Goal: Task Accomplishment & Management: Manage account settings

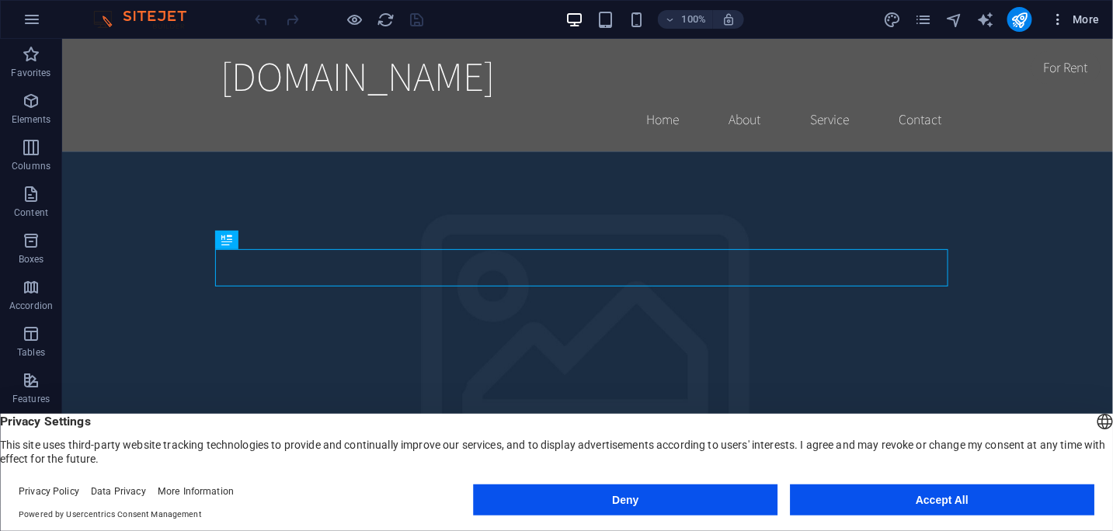
click at [1060, 16] on icon "button" at bounding box center [1059, 20] width 16 height 16
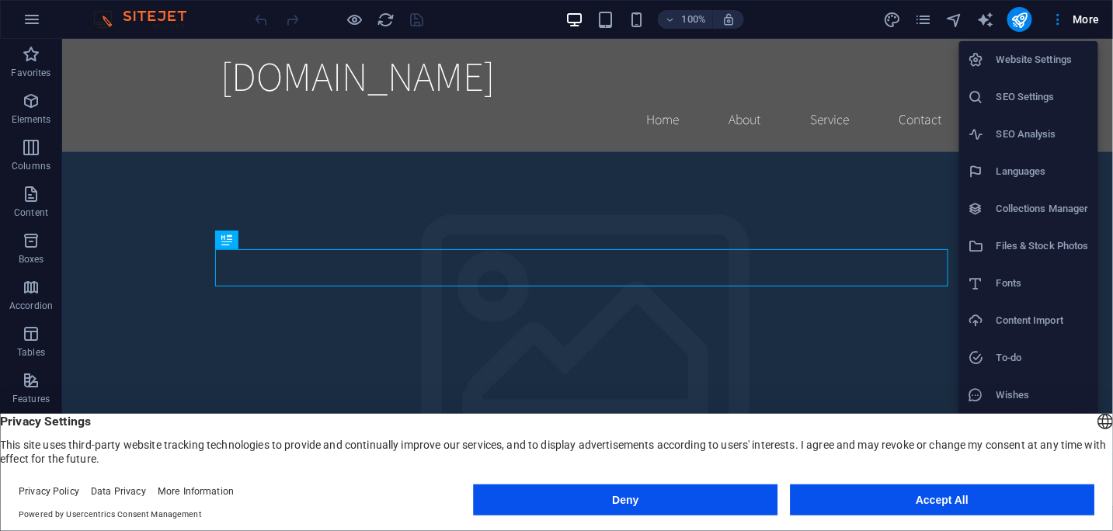
click at [1037, 56] on h6 "Website Settings" at bounding box center [1043, 59] width 92 height 19
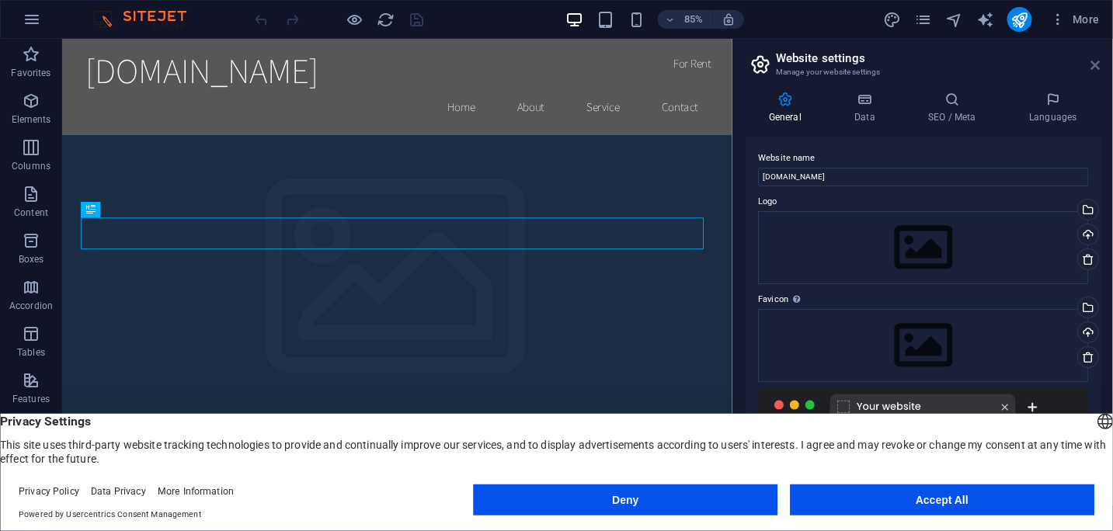
click at [1098, 64] on icon at bounding box center [1095, 65] width 9 height 12
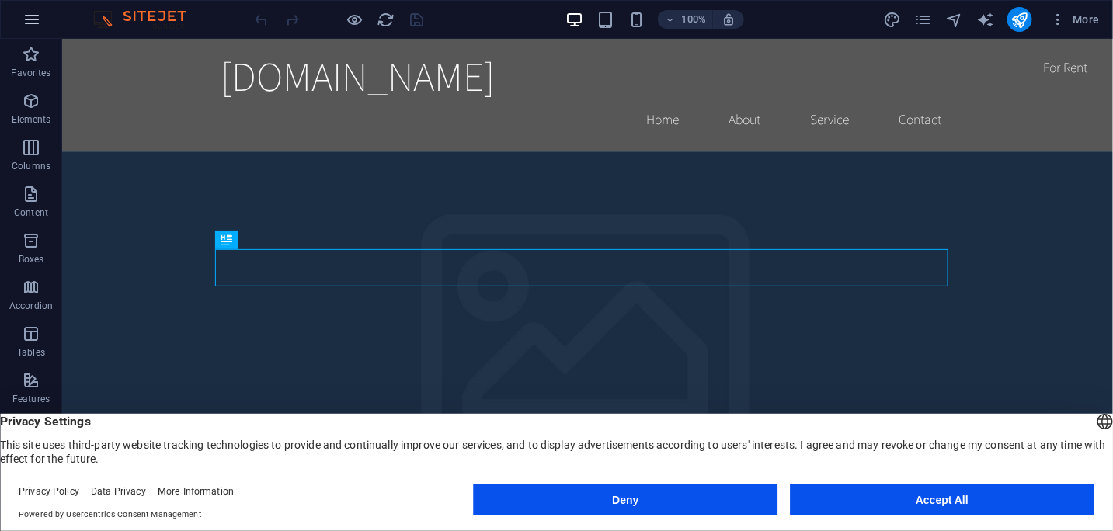
click at [34, 12] on icon "button" at bounding box center [32, 19] width 19 height 19
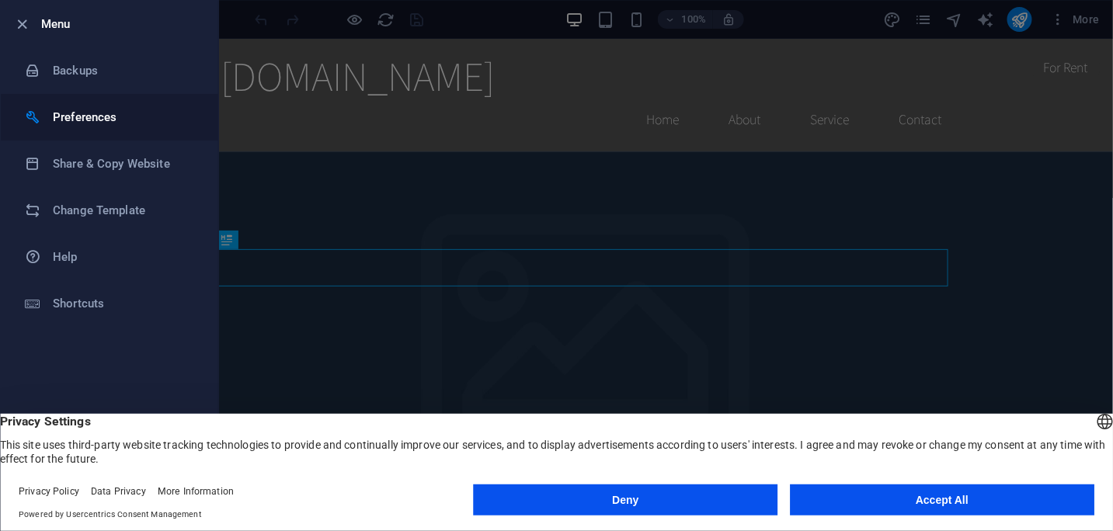
click at [67, 113] on h6 "Preferences" at bounding box center [125, 117] width 144 height 19
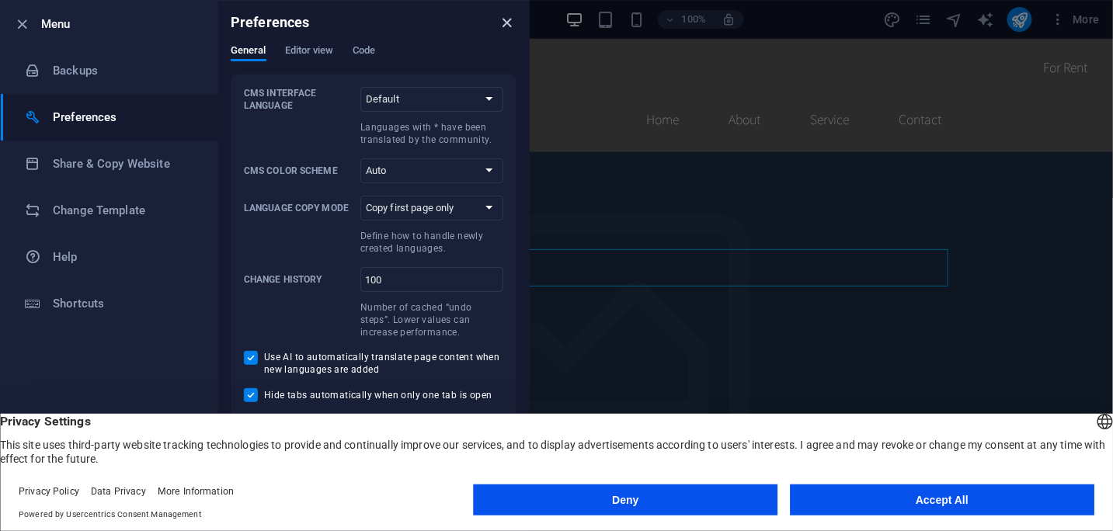
click at [509, 21] on icon "close" at bounding box center [508, 23] width 18 height 18
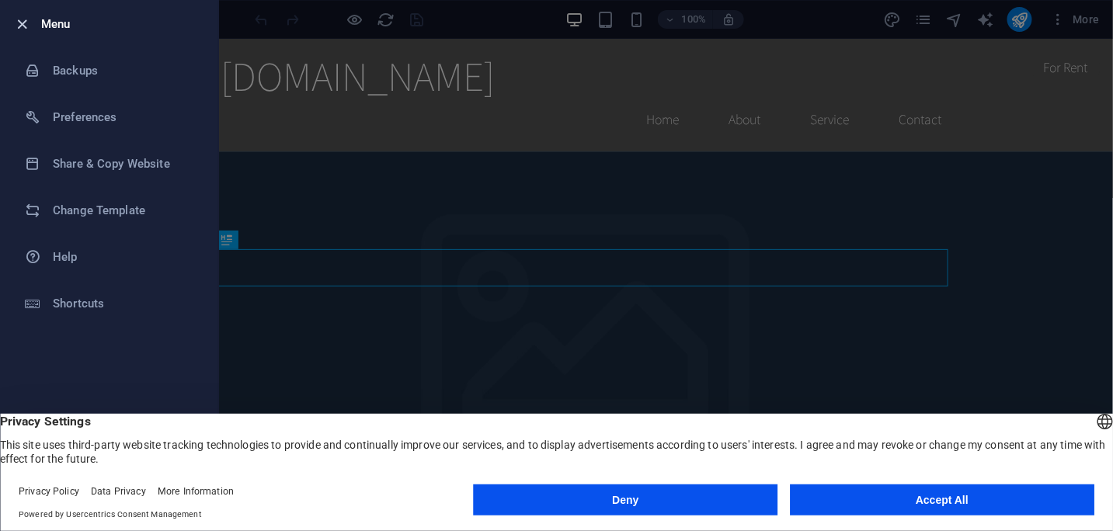
click at [25, 26] on icon "button" at bounding box center [23, 25] width 18 height 18
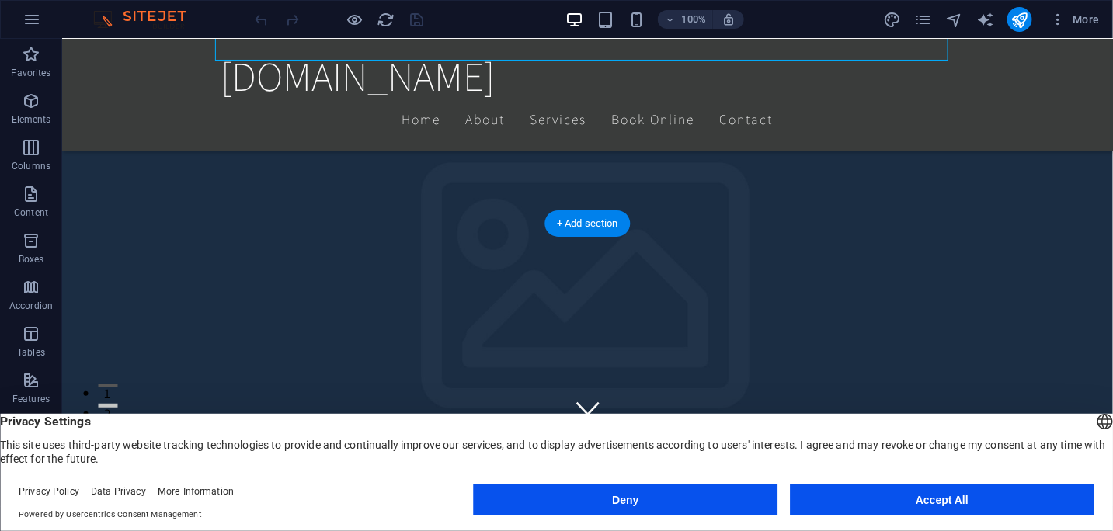
scroll to position [233, 0]
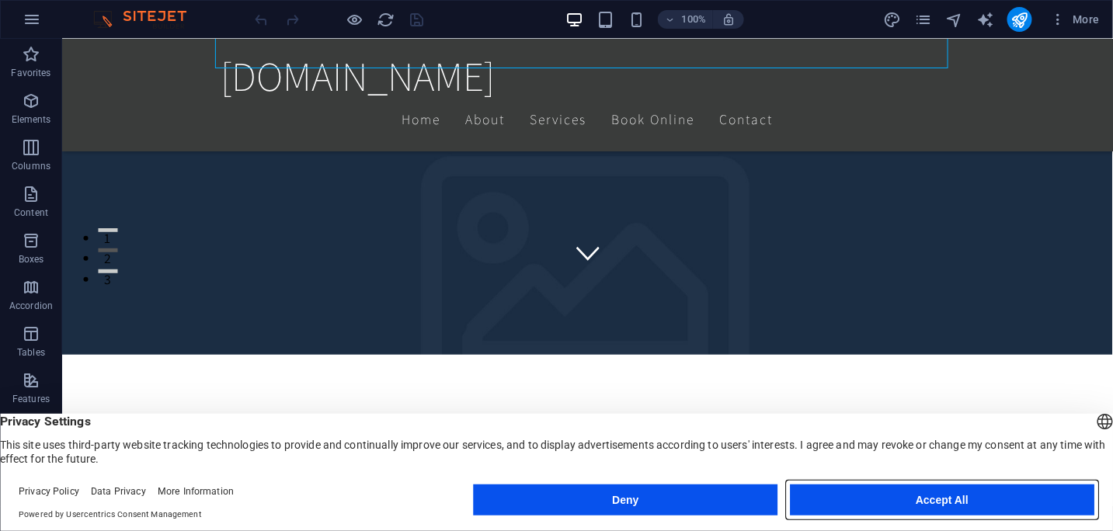
click at [937, 497] on button "Accept All" at bounding box center [942, 500] width 305 height 31
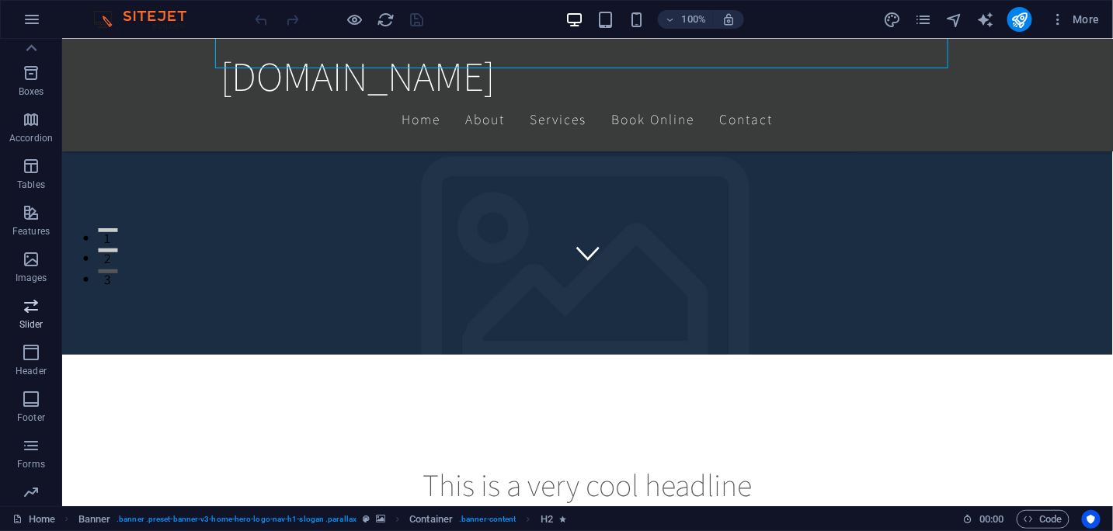
scroll to position [0, 0]
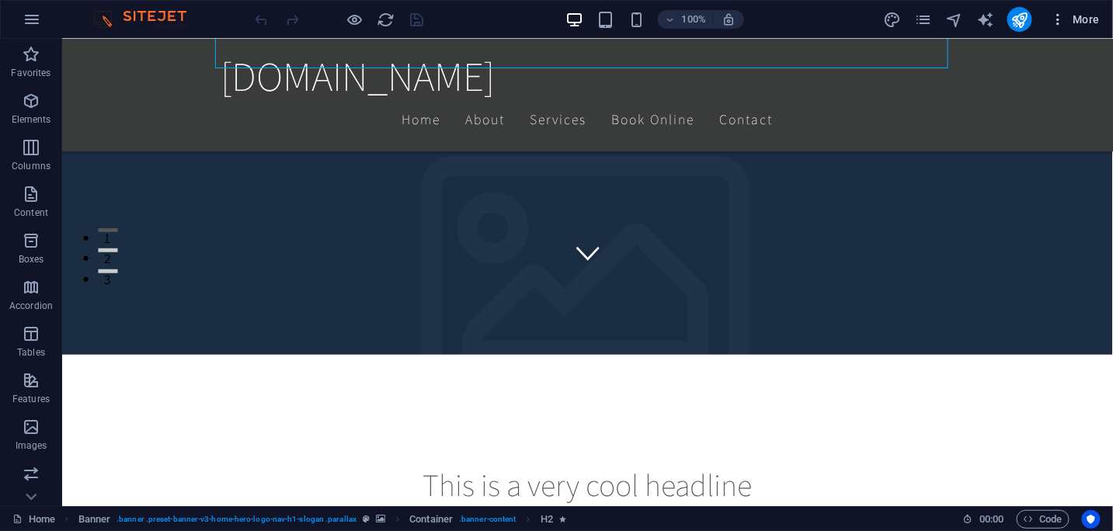
click at [1062, 16] on icon "button" at bounding box center [1059, 20] width 16 height 16
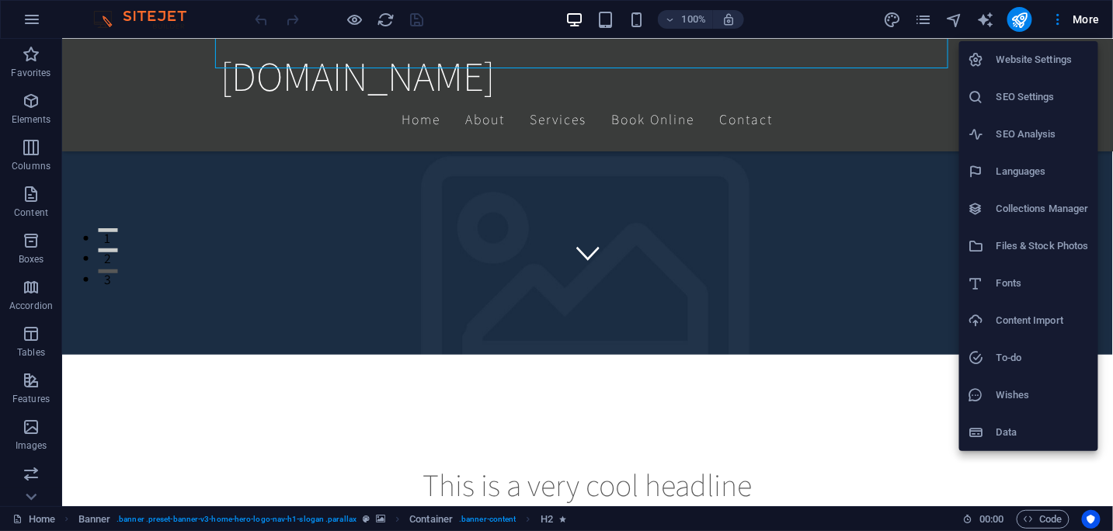
click at [920, 302] on div at bounding box center [556, 265] width 1113 height 531
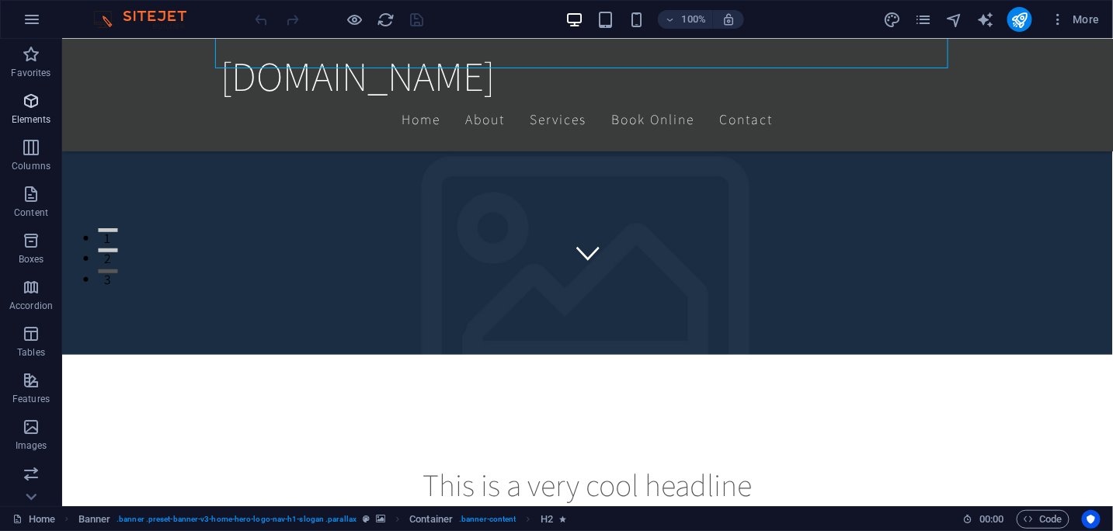
click at [30, 96] on icon "button" at bounding box center [31, 101] width 19 height 19
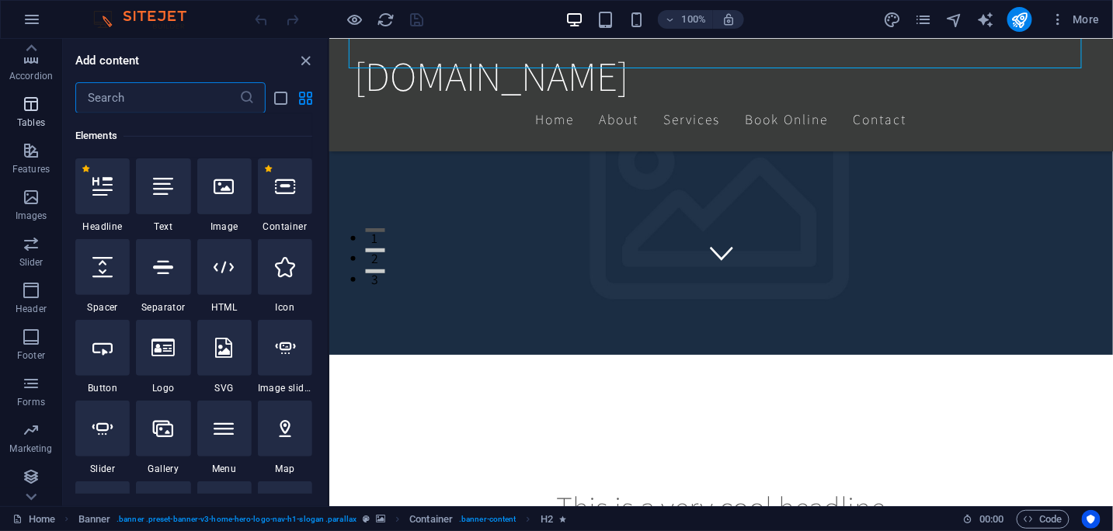
scroll to position [231, 0]
click at [1056, 20] on icon "button" at bounding box center [1059, 20] width 16 height 16
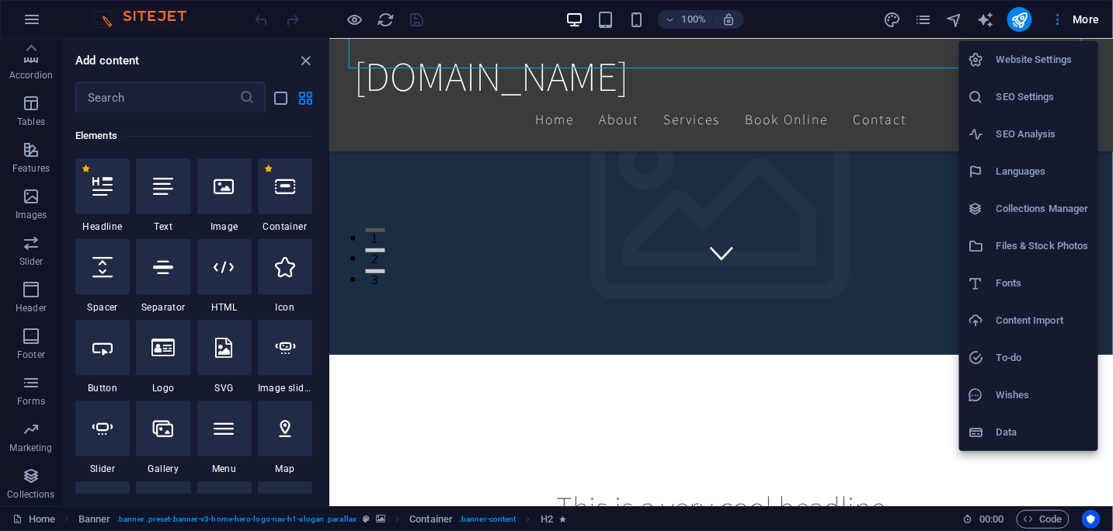
click at [1028, 96] on h6 "SEO Settings" at bounding box center [1043, 97] width 92 height 19
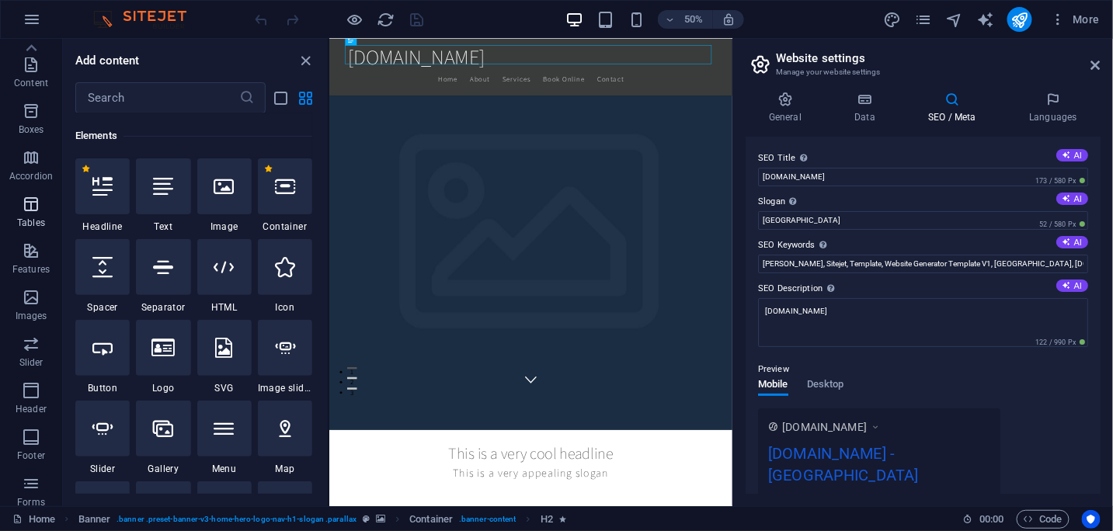
scroll to position [0, 0]
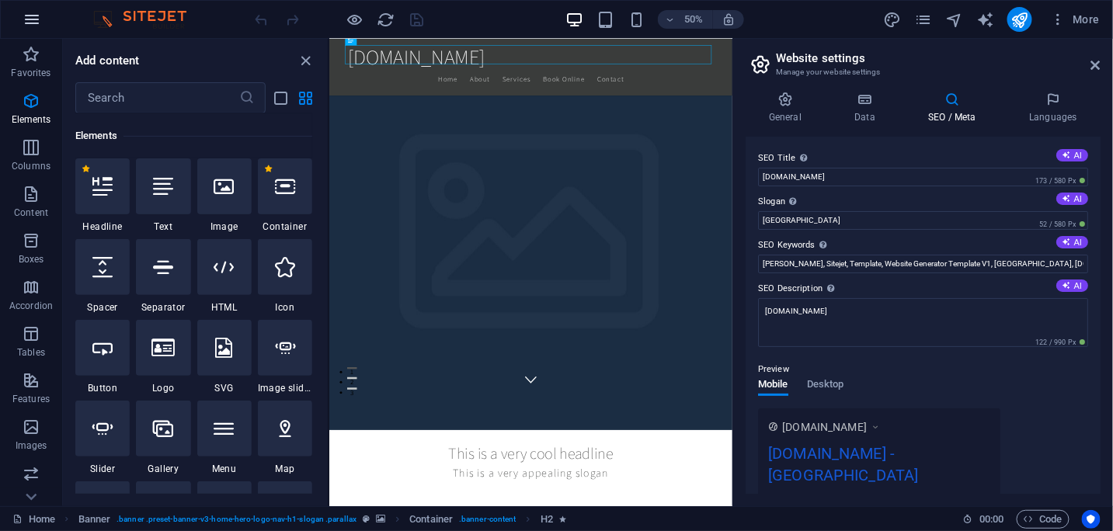
click at [33, 19] on icon "button" at bounding box center [32, 19] width 19 height 19
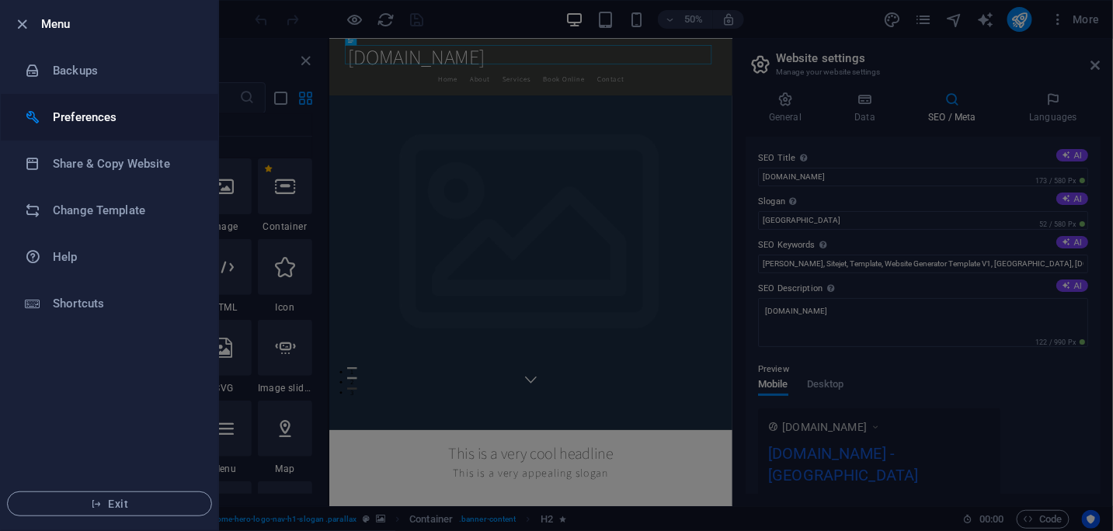
click at [70, 124] on h6 "Preferences" at bounding box center [125, 117] width 144 height 19
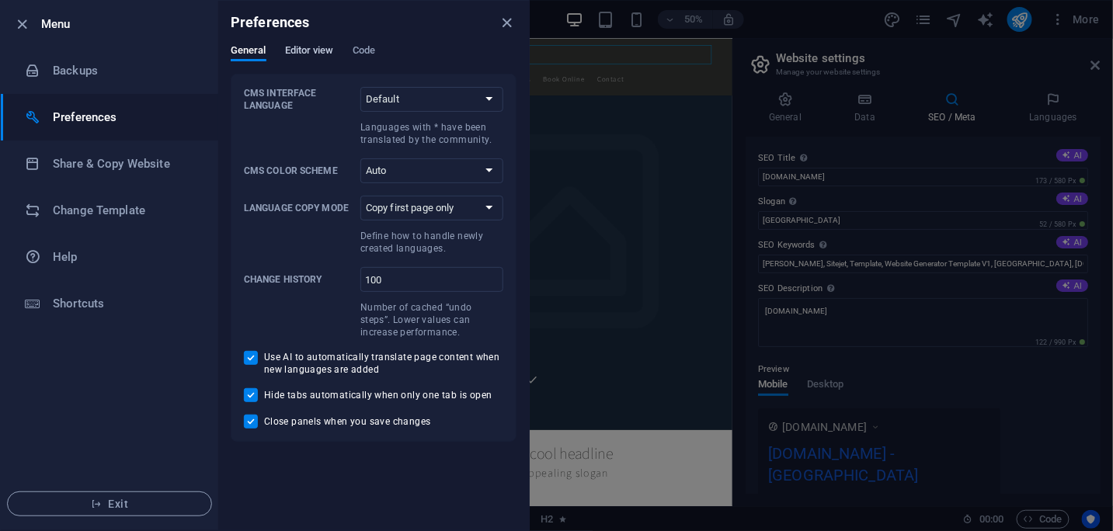
click at [312, 53] on span "Editor view" at bounding box center [309, 52] width 49 height 22
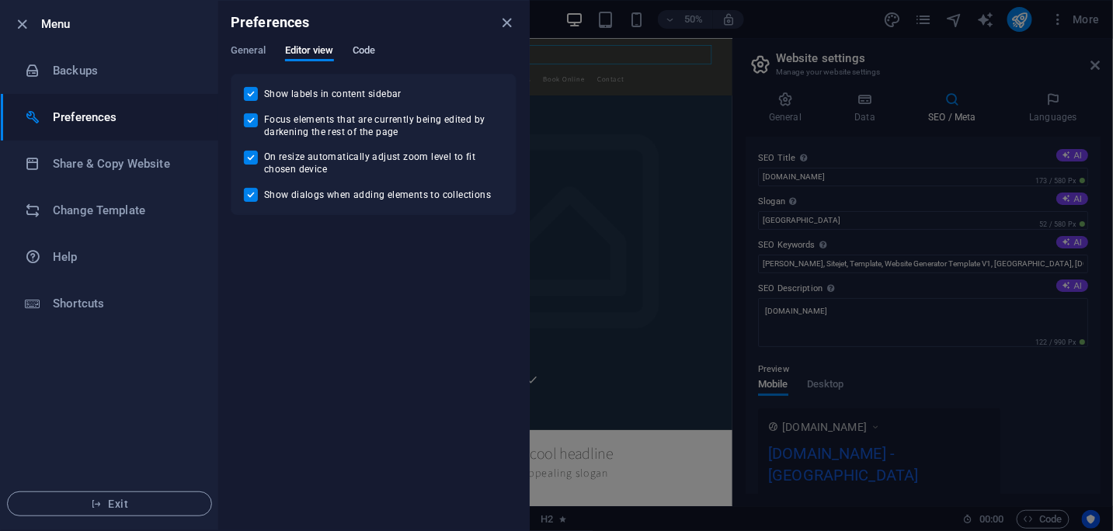
click at [358, 48] on span "Code" at bounding box center [364, 52] width 23 height 22
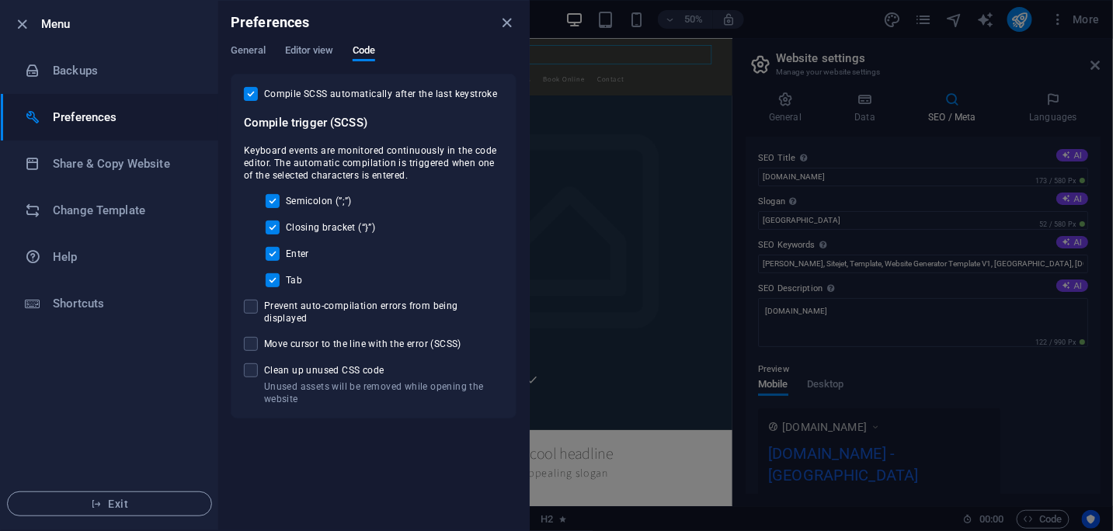
click at [59, 116] on h6 "Preferences" at bounding box center [125, 117] width 144 height 19
click at [25, 23] on icon "button" at bounding box center [23, 25] width 18 height 18
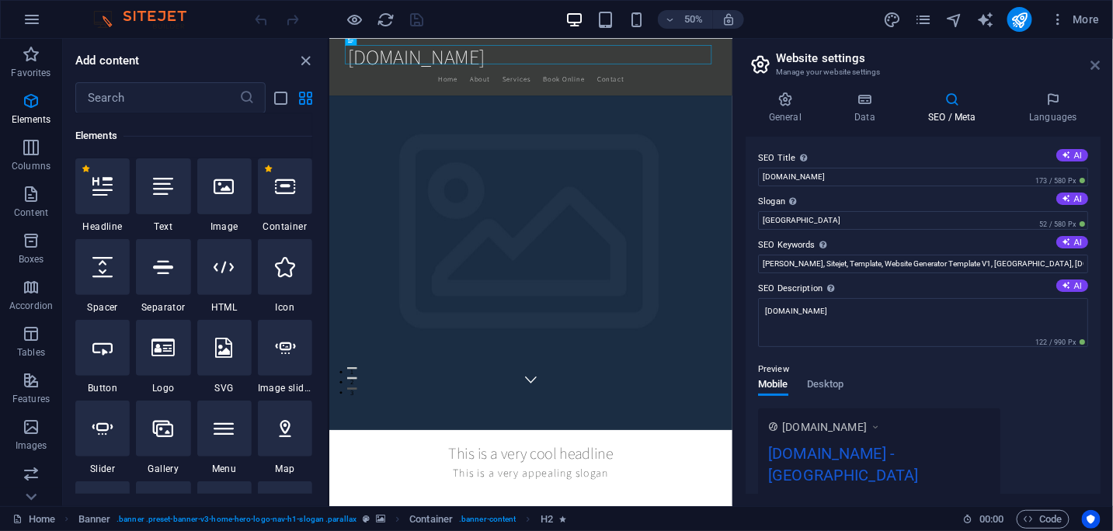
click at [1096, 63] on icon at bounding box center [1095, 65] width 9 height 12
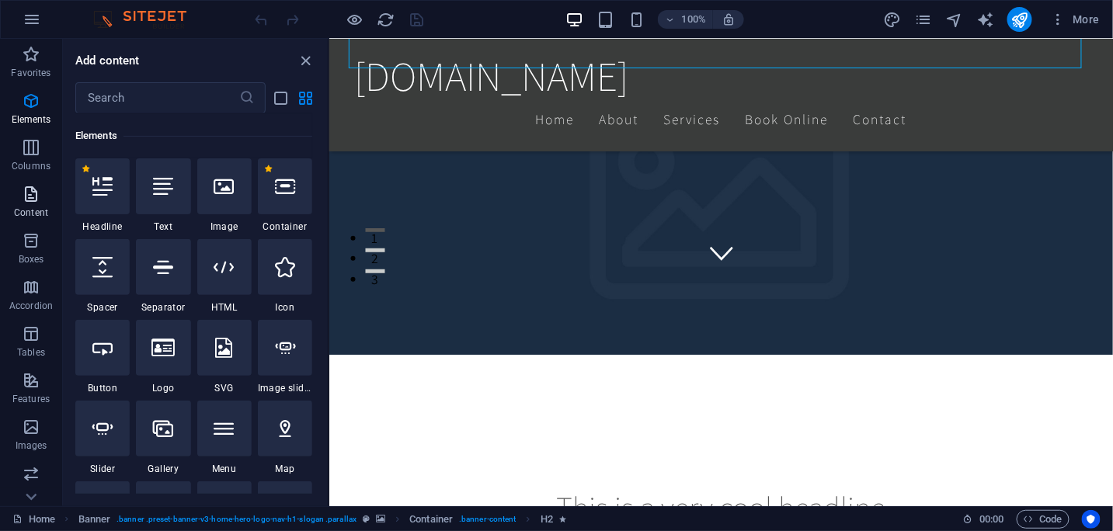
click at [25, 197] on icon "button" at bounding box center [31, 194] width 19 height 19
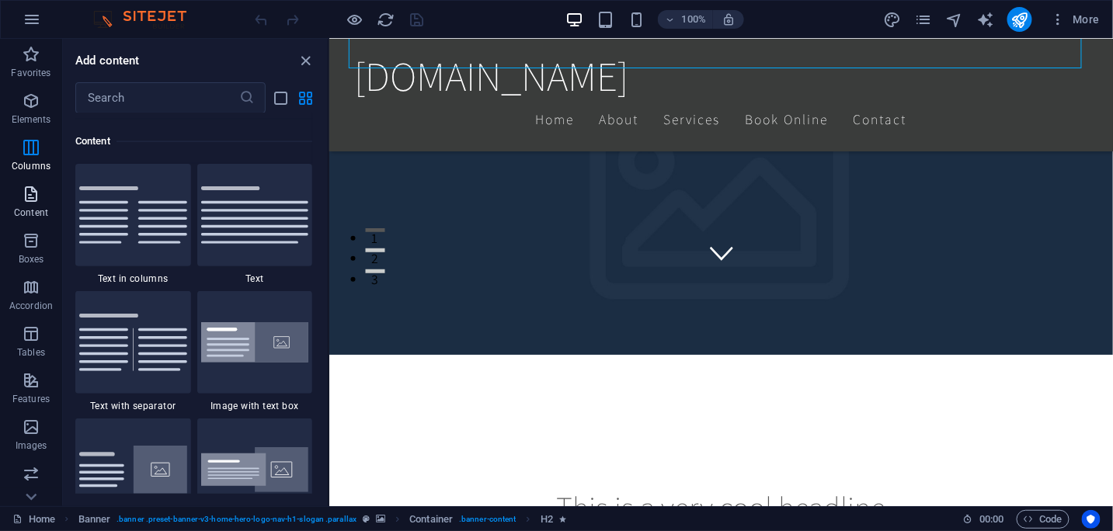
scroll to position [2717, 0]
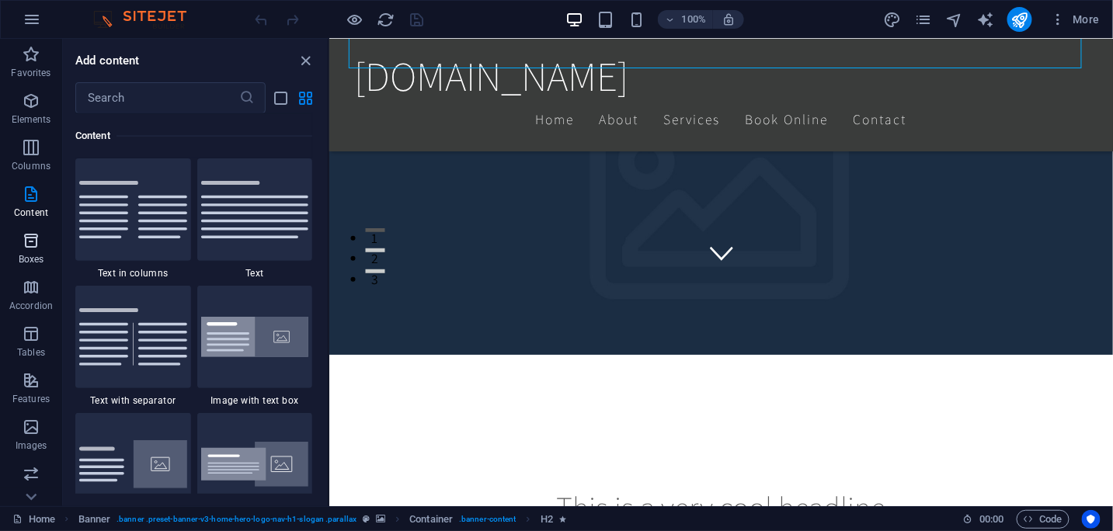
click at [28, 237] on icon "button" at bounding box center [31, 240] width 19 height 19
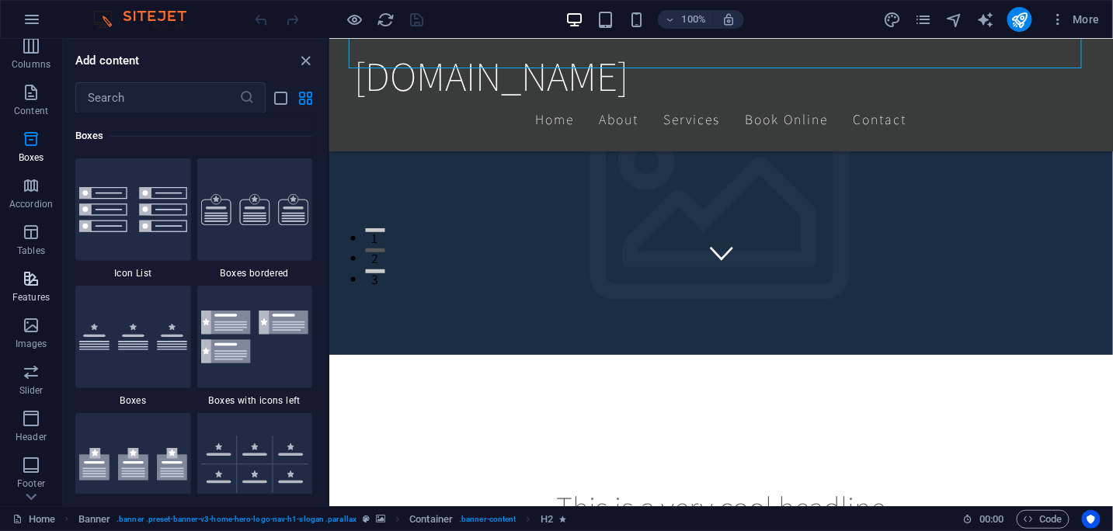
scroll to position [155, 0]
click at [34, 231] on icon "button" at bounding box center [31, 225] width 19 height 19
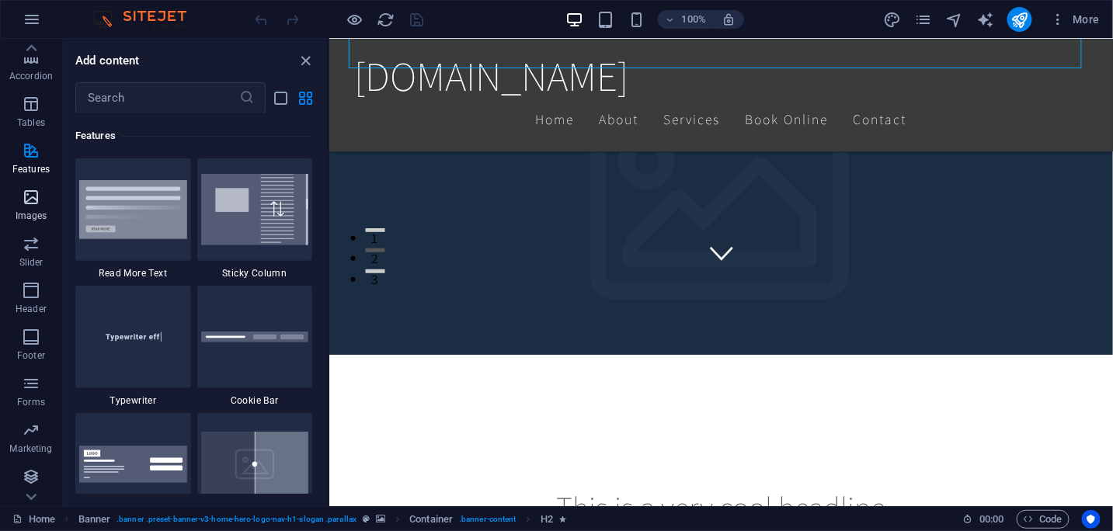
scroll to position [231, 0]
click at [34, 395] on p "Forms" at bounding box center [31, 401] width 28 height 12
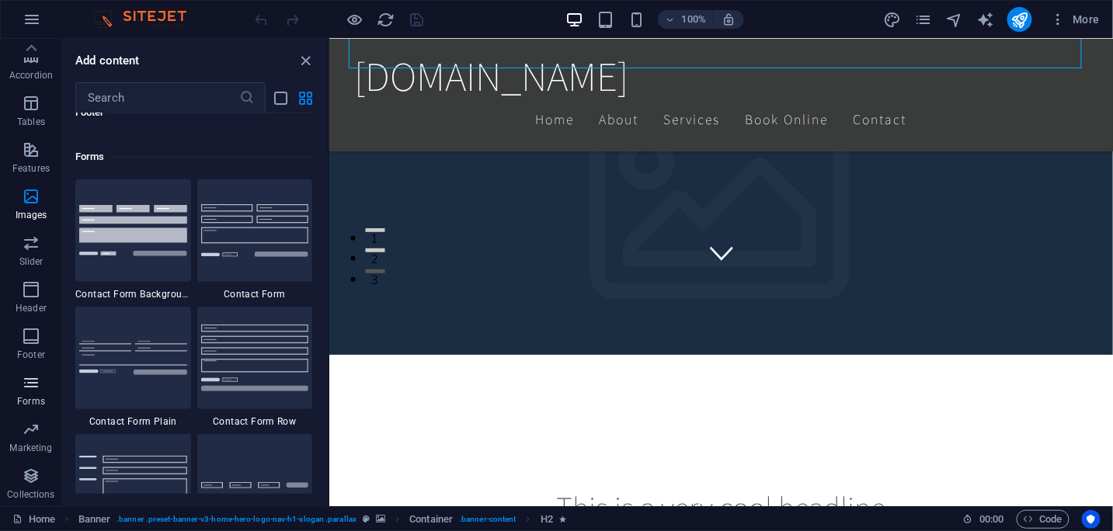
scroll to position [11341, 0]
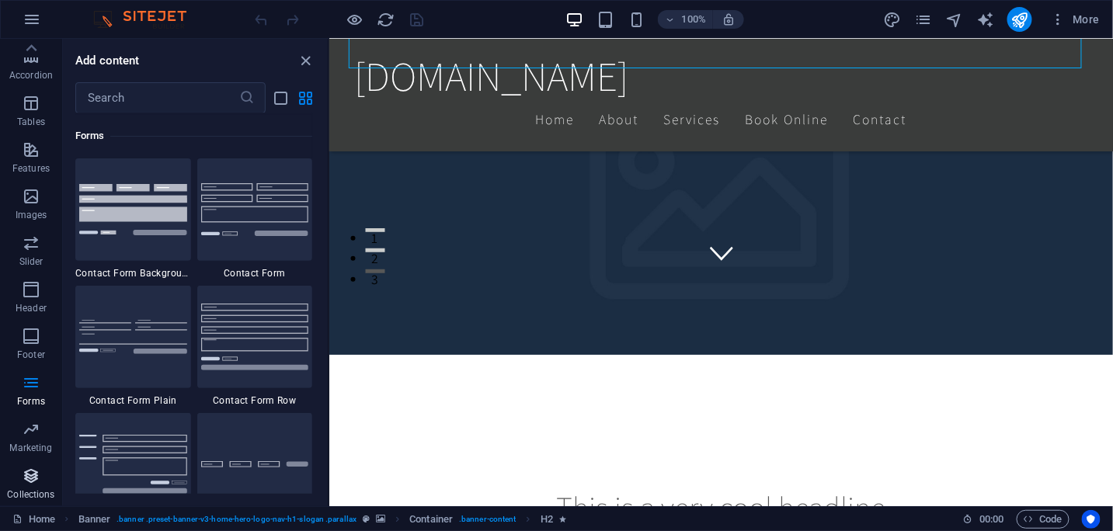
click at [28, 484] on icon "button" at bounding box center [31, 476] width 19 height 19
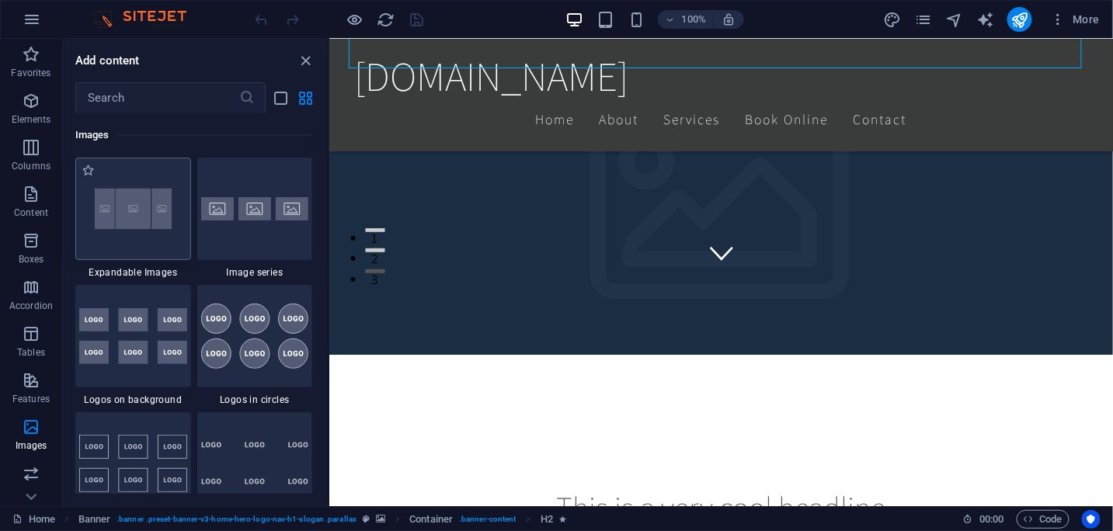
scroll to position [8206, 0]
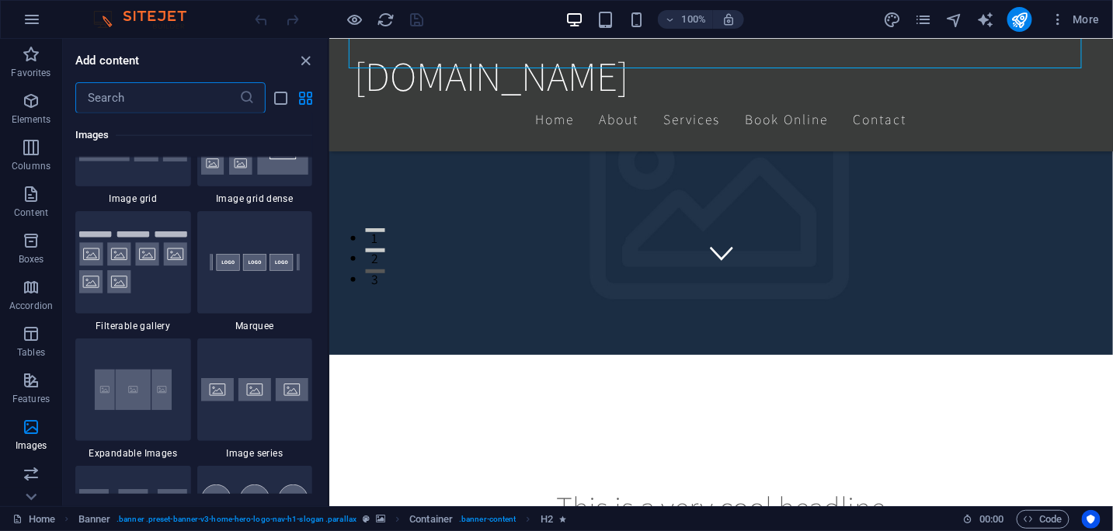
click at [163, 104] on input "text" at bounding box center [157, 97] width 164 height 31
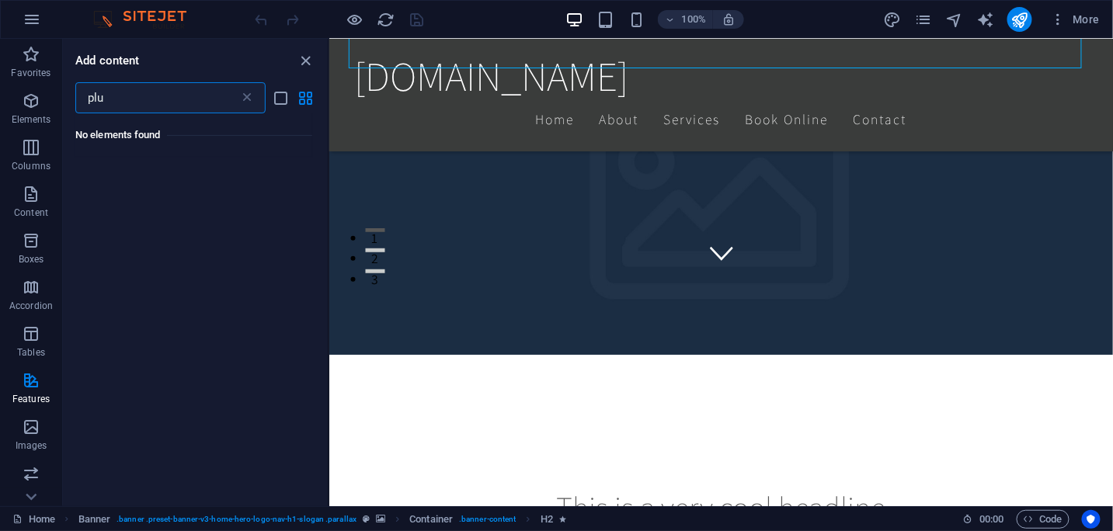
scroll to position [0, 0]
type input "p"
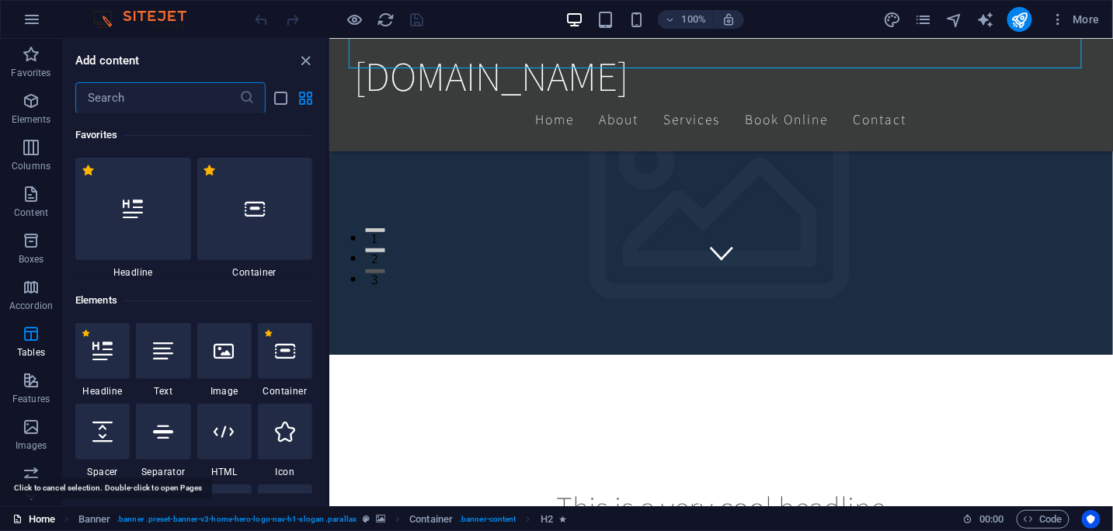
click at [50, 518] on link "Home" at bounding box center [33, 519] width 43 height 19
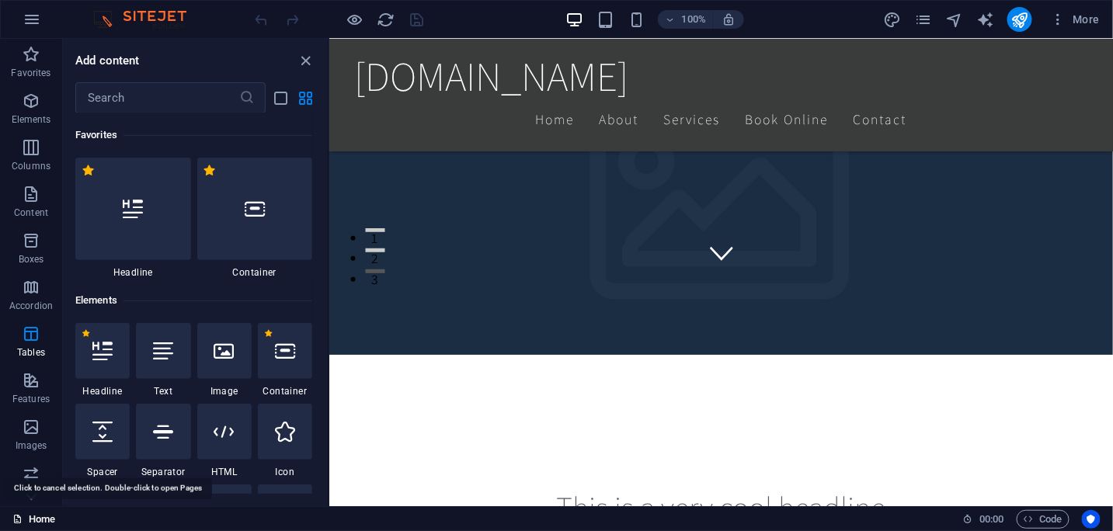
click at [44, 519] on link "Home" at bounding box center [33, 519] width 43 height 19
click at [1031, 519] on icon "button" at bounding box center [1029, 519] width 10 height 10
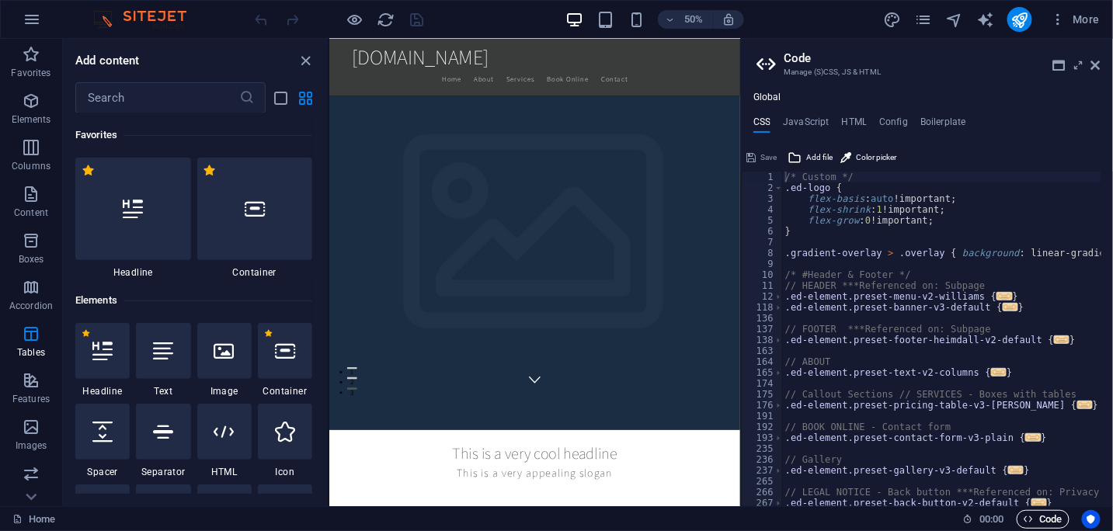
click at [1031, 521] on icon "button" at bounding box center [1029, 519] width 10 height 10
click at [1096, 64] on icon at bounding box center [1095, 65] width 9 height 12
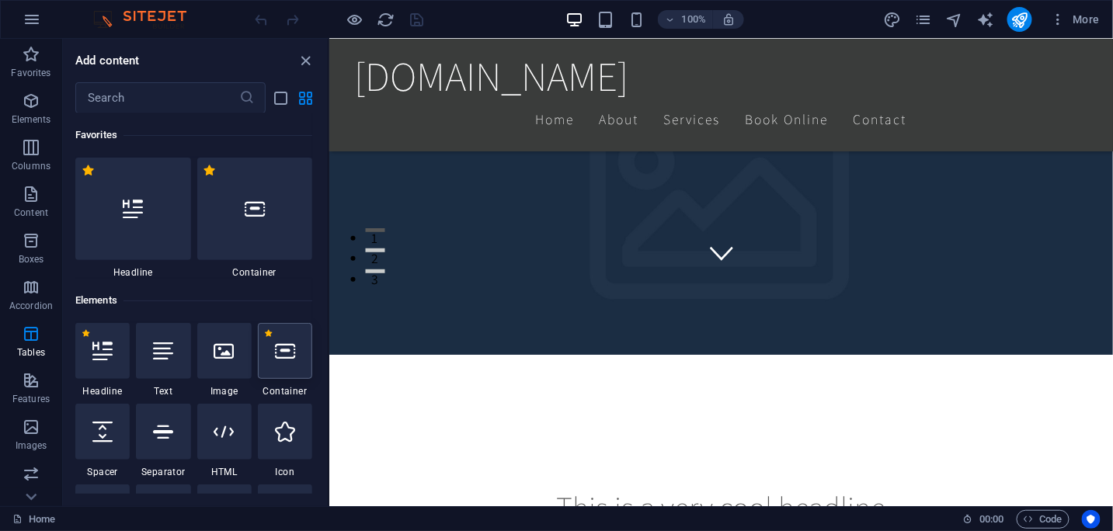
click at [285, 357] on icon at bounding box center [285, 351] width 20 height 20
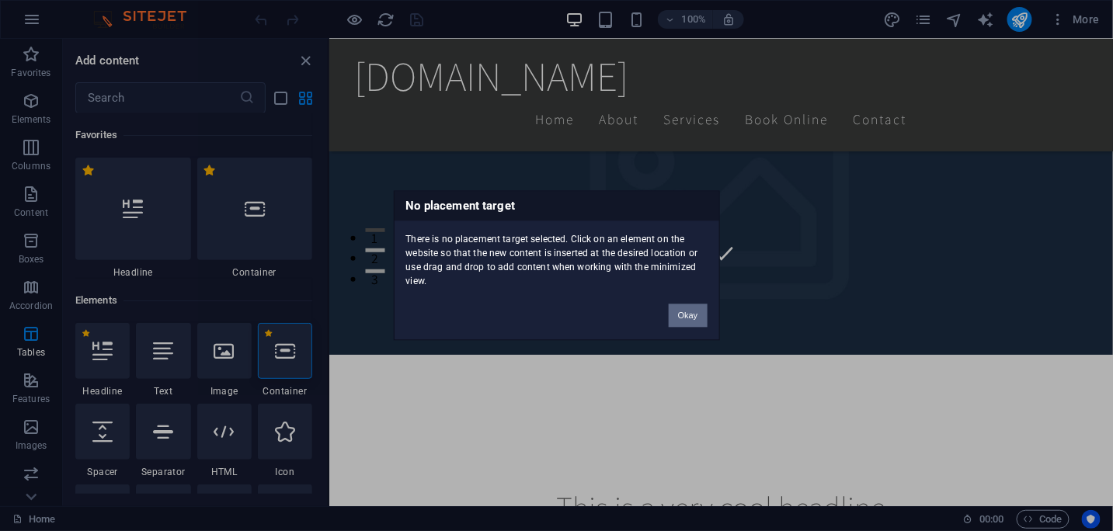
click at [699, 315] on button "Okay" at bounding box center [688, 316] width 39 height 23
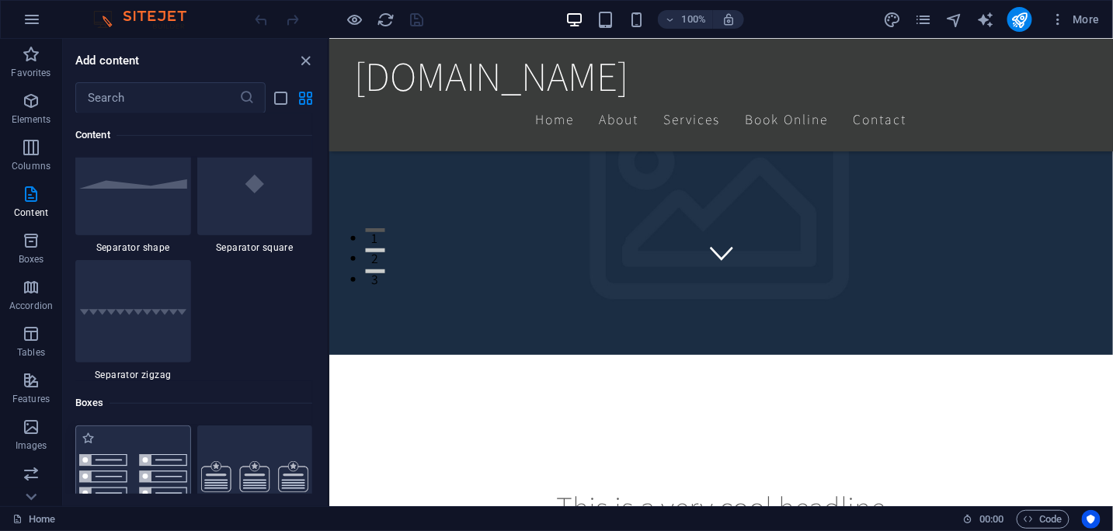
scroll to position [4040, 0]
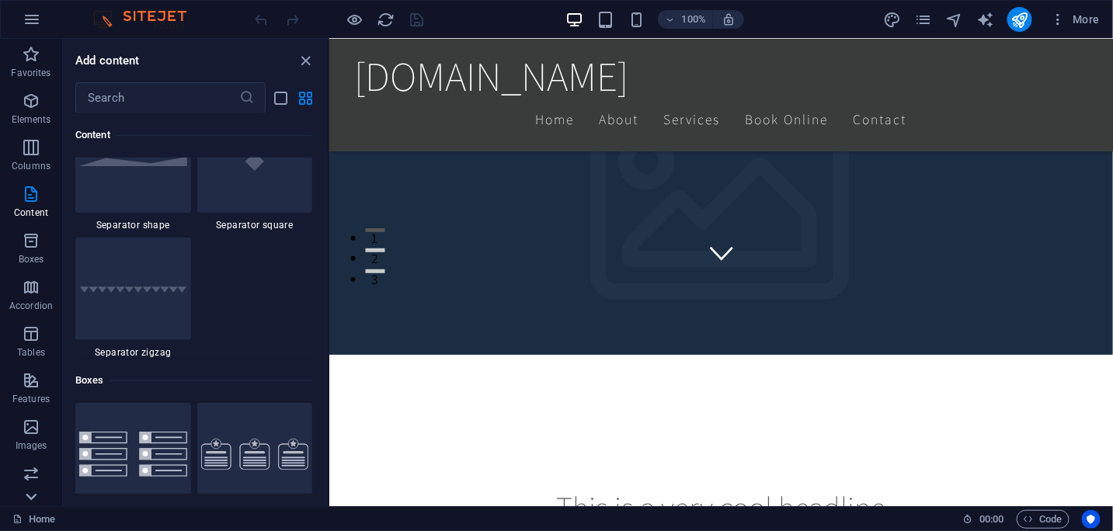
click at [30, 496] on icon at bounding box center [31, 497] width 22 height 22
